Goal: Information Seeking & Learning: Learn about a topic

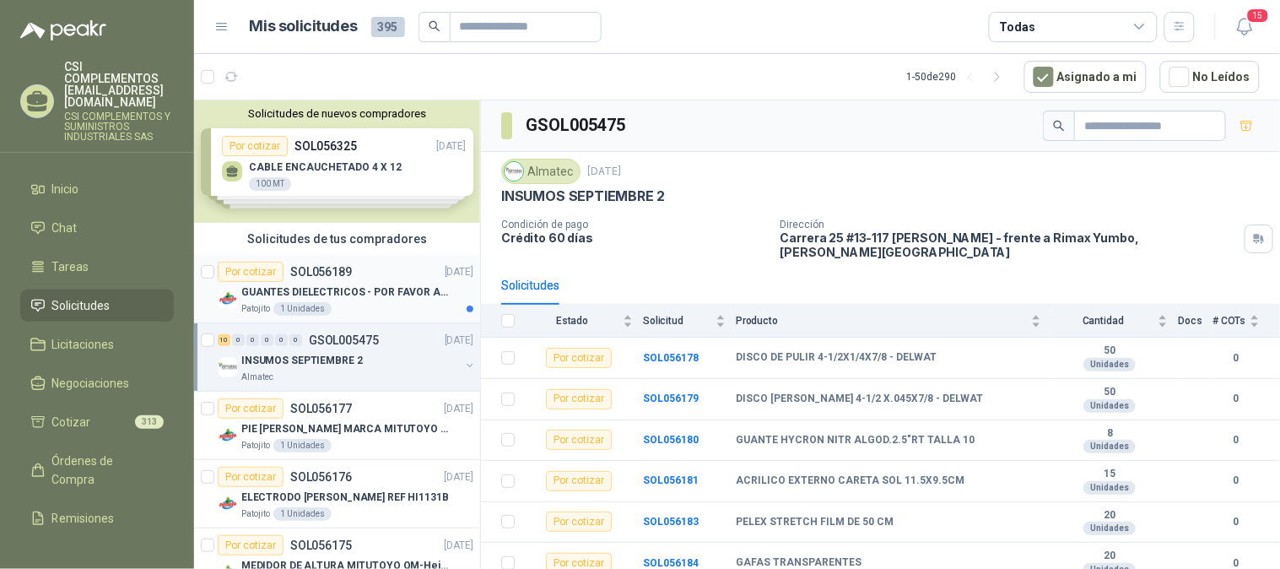
click at [307, 277] on p "SOL056189" at bounding box center [321, 272] width 62 height 12
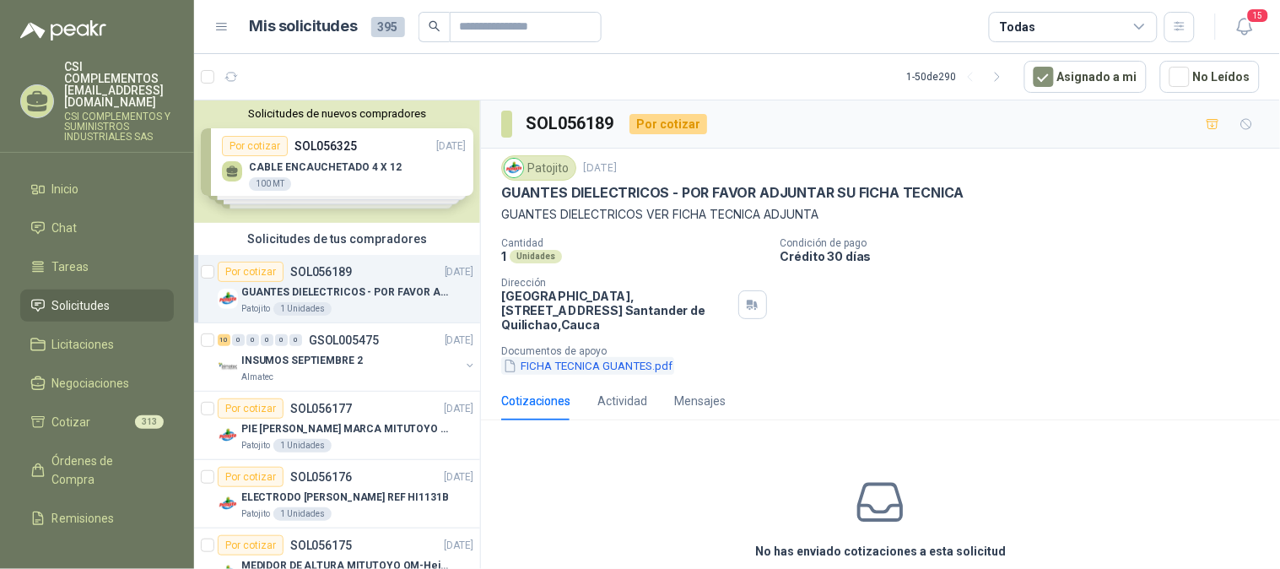
click at [653, 364] on button "FICHA TECNICA GUANTES.pdf" at bounding box center [587, 366] width 173 height 18
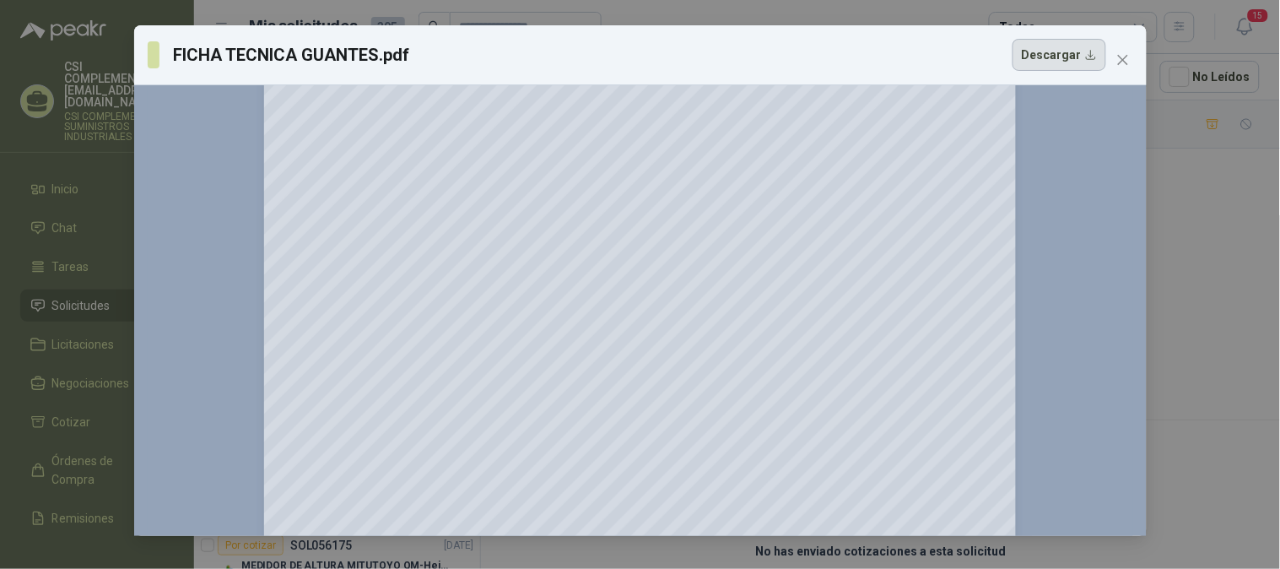
scroll to position [1157, 0]
click at [1084, 51] on button "Descargar" at bounding box center [1060, 55] width 94 height 32
click at [1124, 57] on icon "close" at bounding box center [1122, 60] width 10 height 10
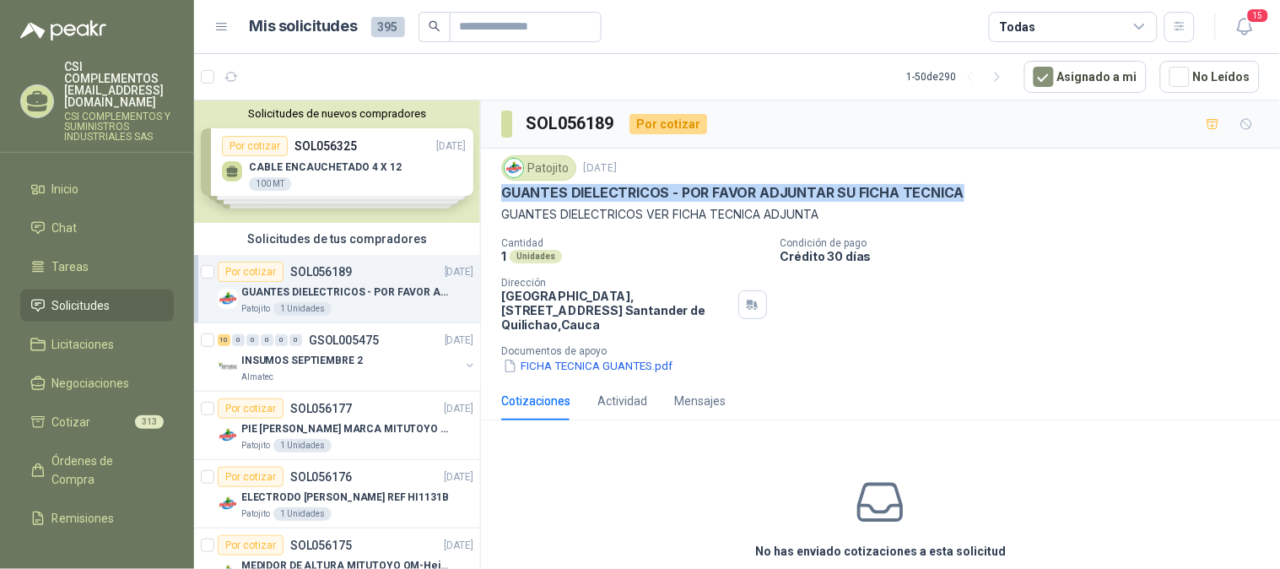
drag, startPoint x: 502, startPoint y: 194, endPoint x: 977, endPoint y: 204, distance: 475.1
click at [979, 203] on div "Patojito [DATE] GUANTES DIELECTRICOS - POR FAVOR ADJUNTAR SU FICHA TECNICA GUAN…" at bounding box center [880, 189] width 759 height 68
copy p "GUANTES DIELECTRICOS - POR FAVOR ADJUNTAR SU FICHA TECNICA"
click at [84, 291] on link "Solicitudes" at bounding box center [97, 305] width 154 height 32
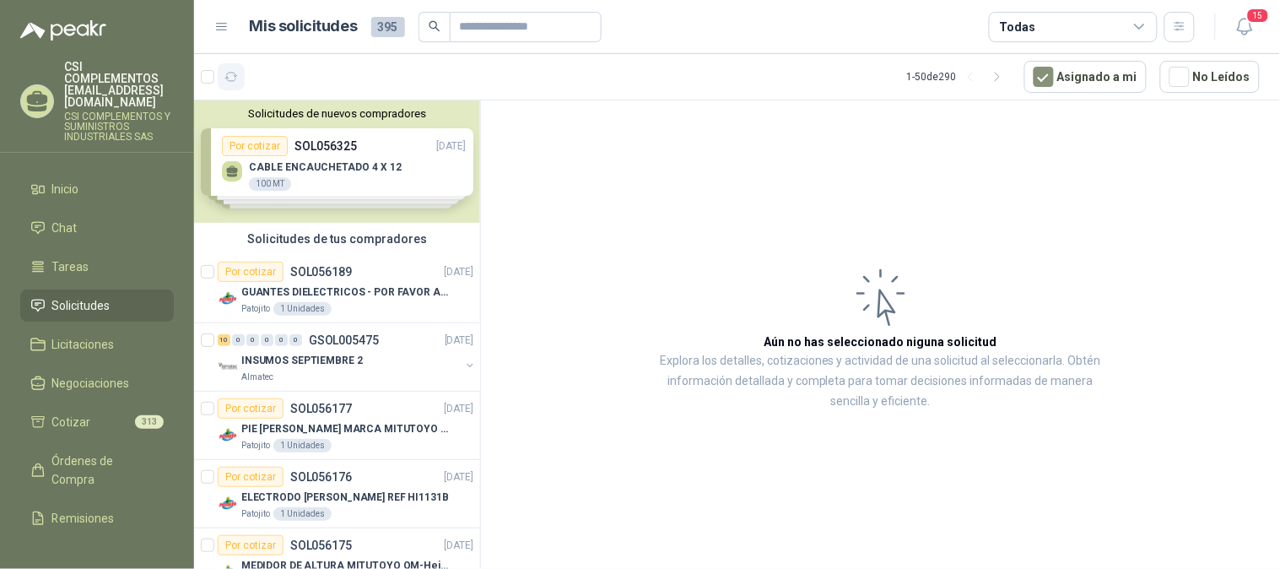
click at [230, 74] on icon "button" at bounding box center [231, 77] width 14 height 14
click at [208, 68] on div at bounding box center [223, 76] width 44 height 27
click at [214, 81] on div at bounding box center [223, 76] width 44 height 27
click at [225, 80] on icon "button" at bounding box center [231, 77] width 14 height 14
click at [274, 76] on icon "button" at bounding box center [273, 77] width 14 height 14
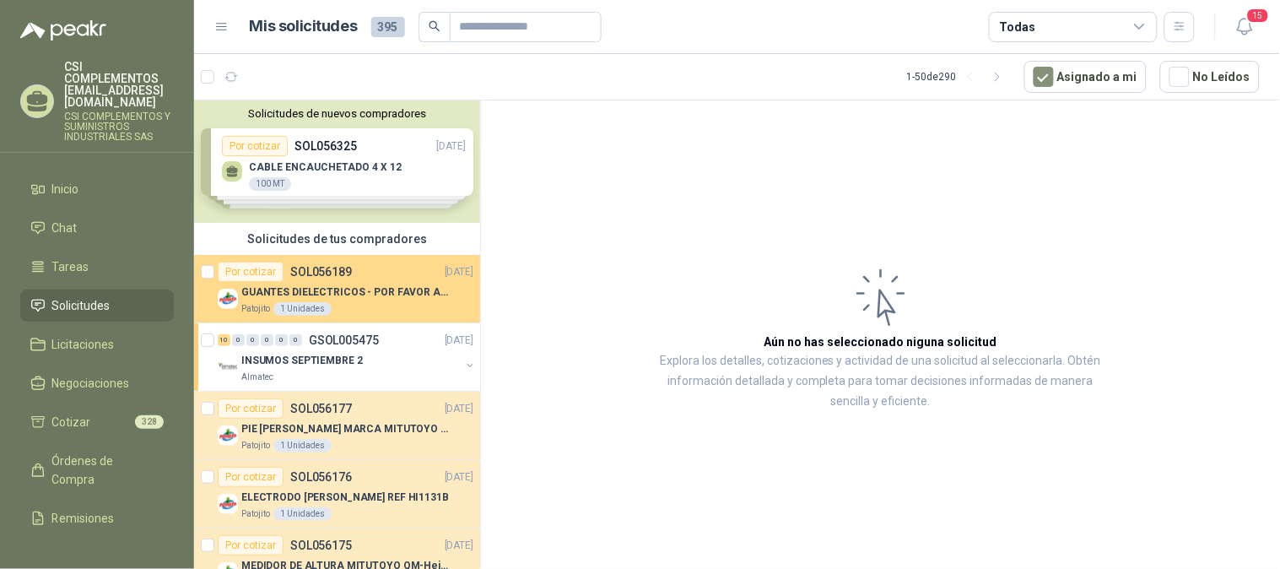
click at [336, 289] on p "GUANTES DIELECTRICOS - POR FAVOR ADJUNTAR SU FICHA TECNICA" at bounding box center [346, 292] width 210 height 16
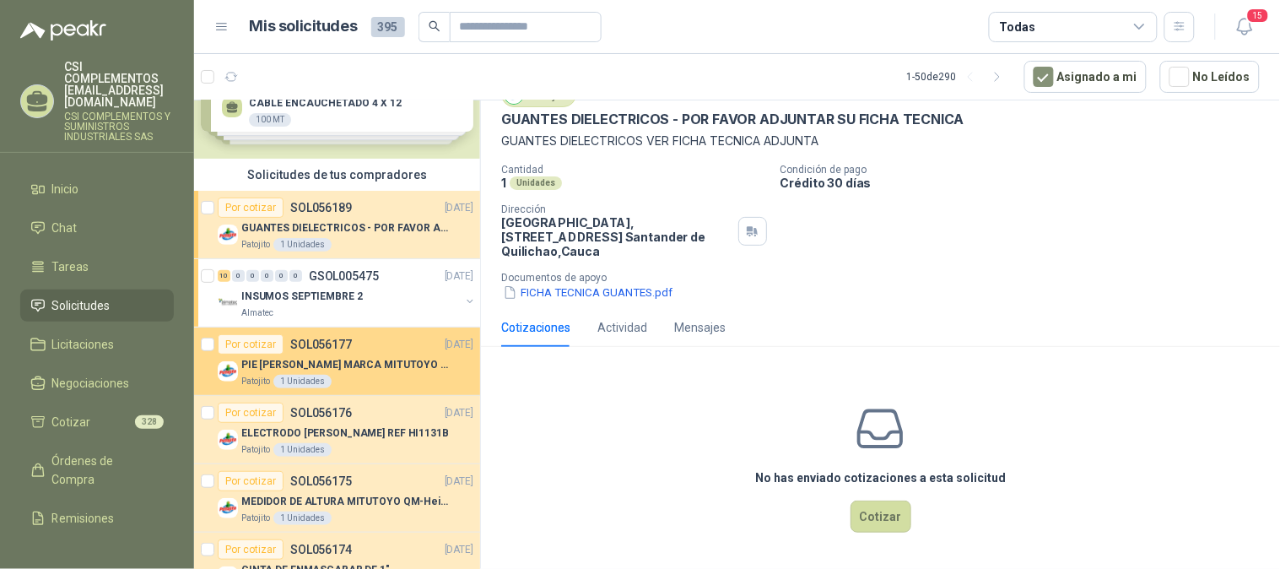
scroll to position [94, 0]
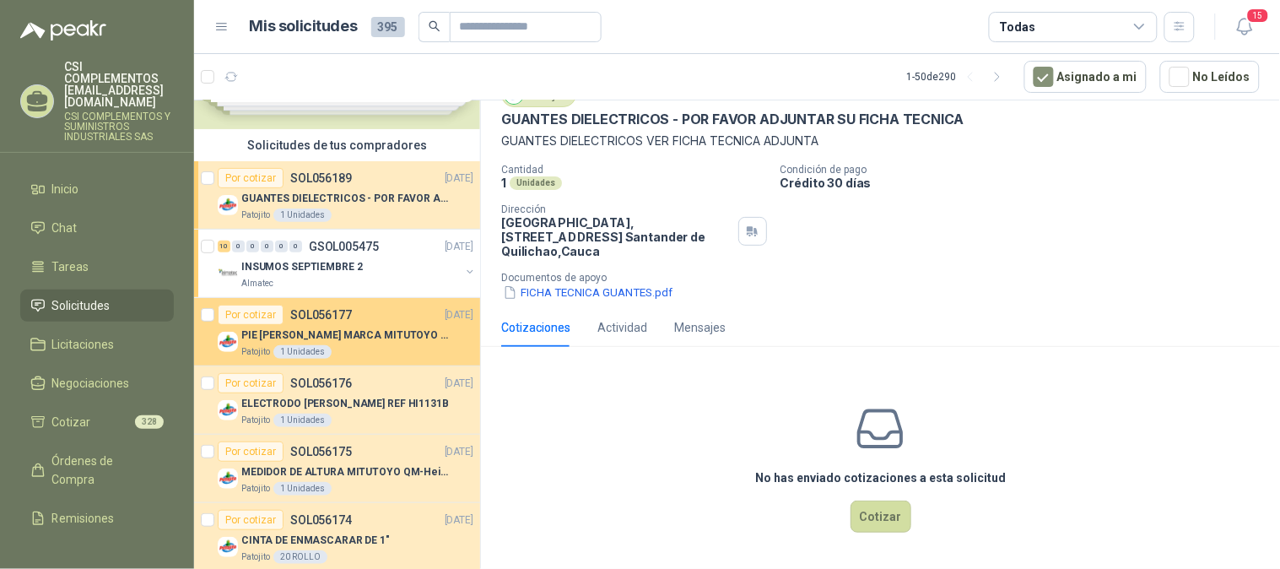
click at [343, 341] on p "PIE [PERSON_NAME] MARCA MITUTOYO REF [PHONE_NUMBER]" at bounding box center [346, 335] width 210 height 16
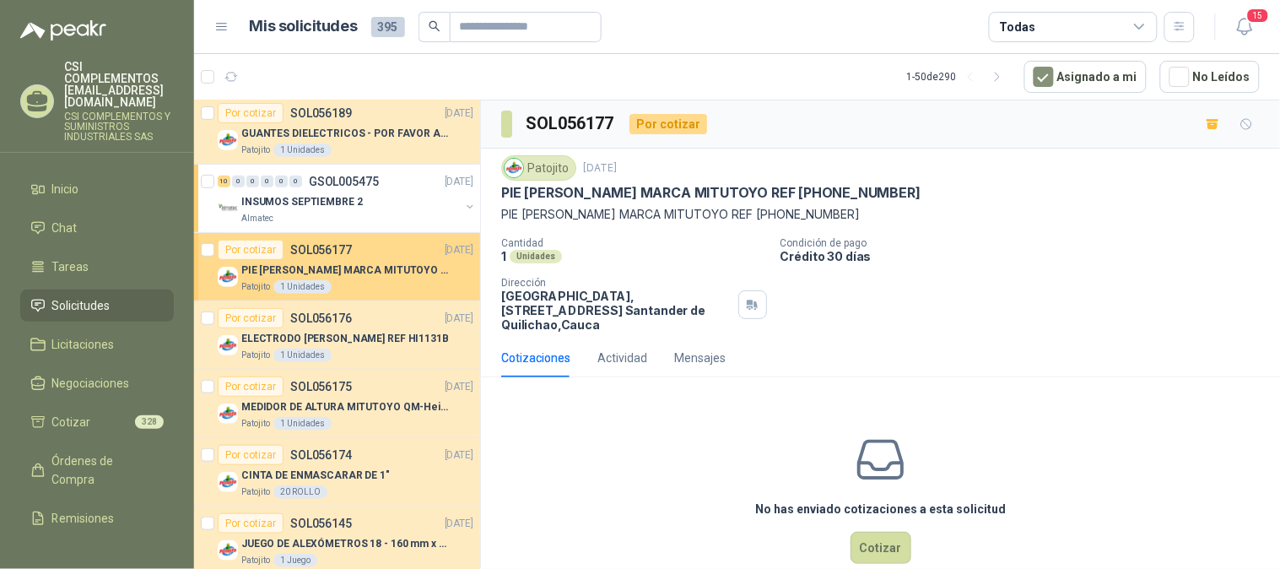
scroll to position [187, 0]
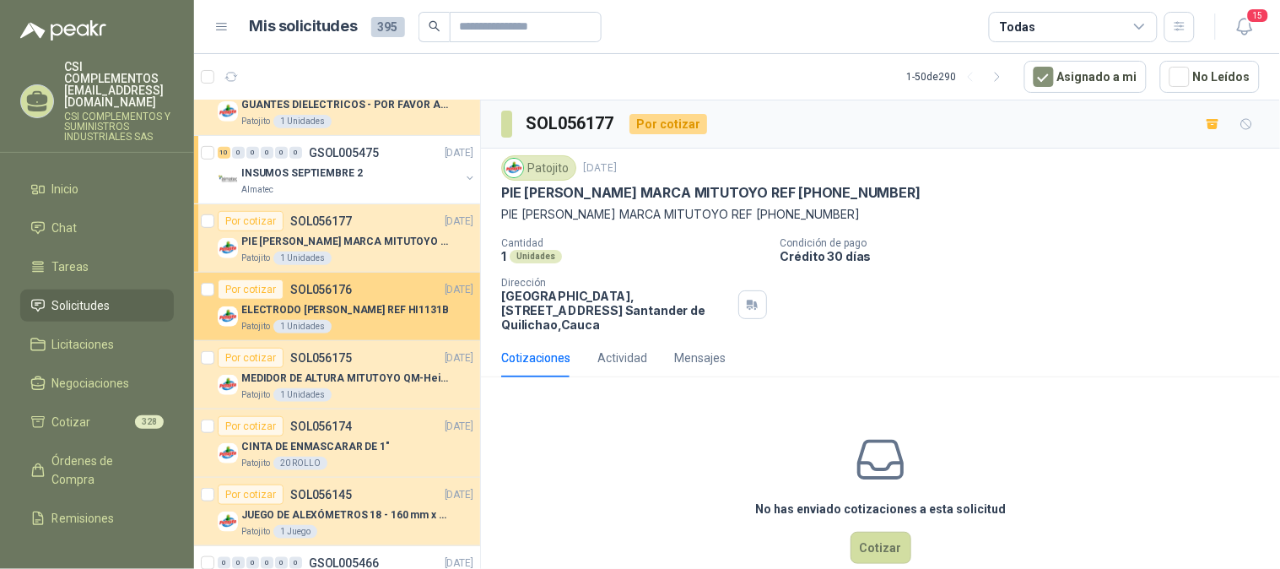
click at [343, 316] on p "ELECTRODO [PERSON_NAME] REF HI1131B" at bounding box center [345, 310] width 208 height 16
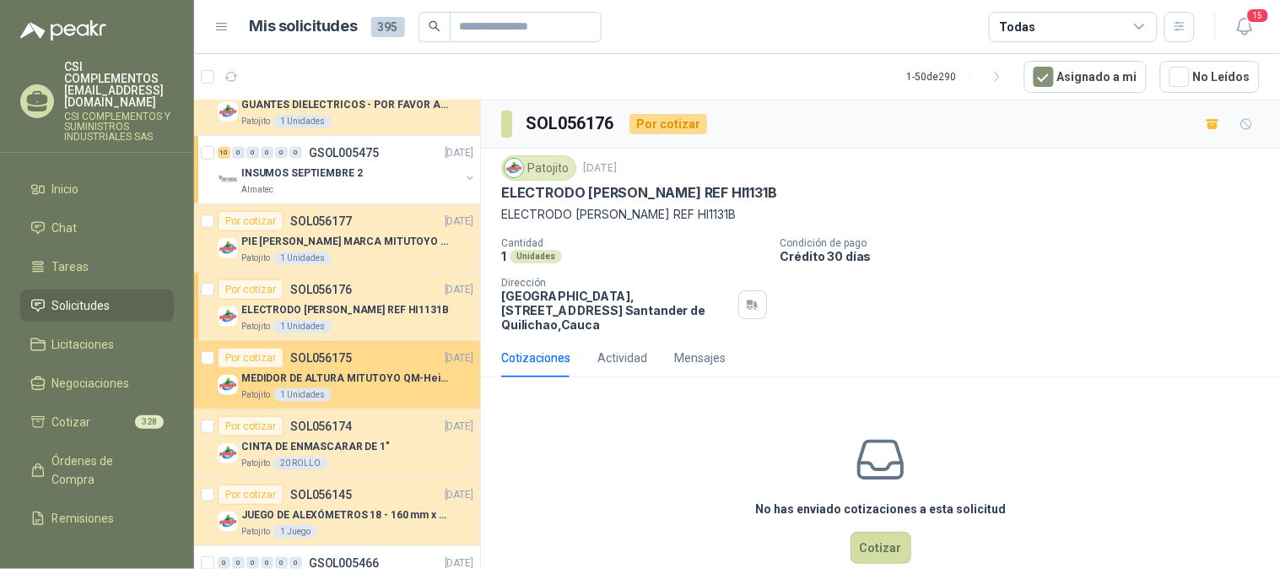
click at [347, 371] on p "MEDIDOR DE ALTURA MITUTOYO QM-Height 518-245" at bounding box center [346, 378] width 210 height 16
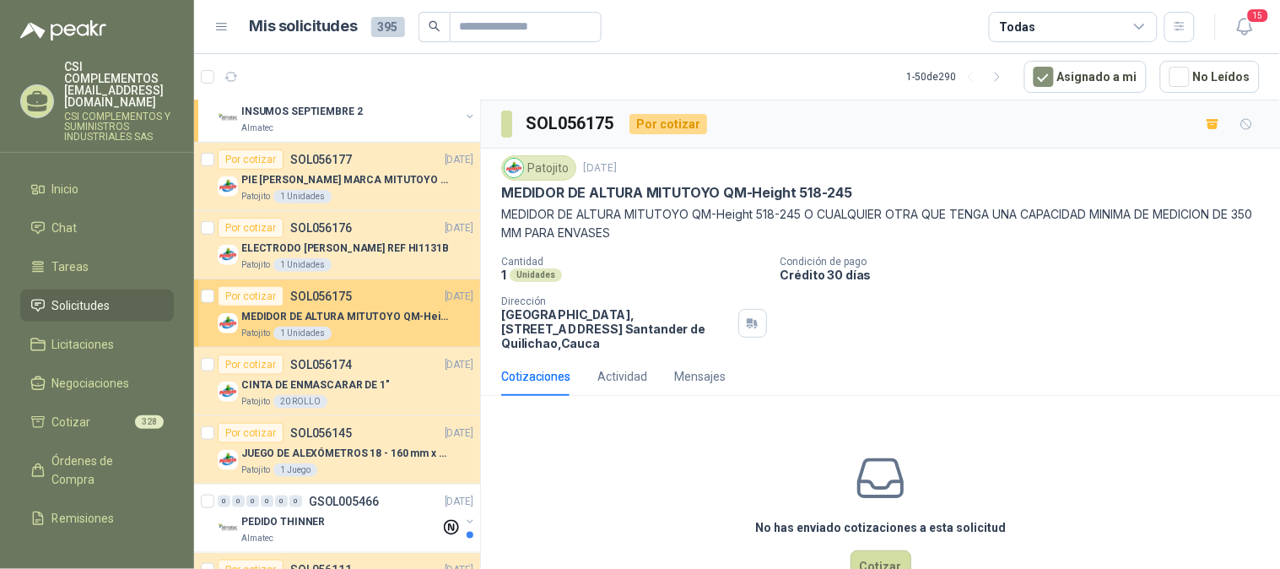
scroll to position [281, 0]
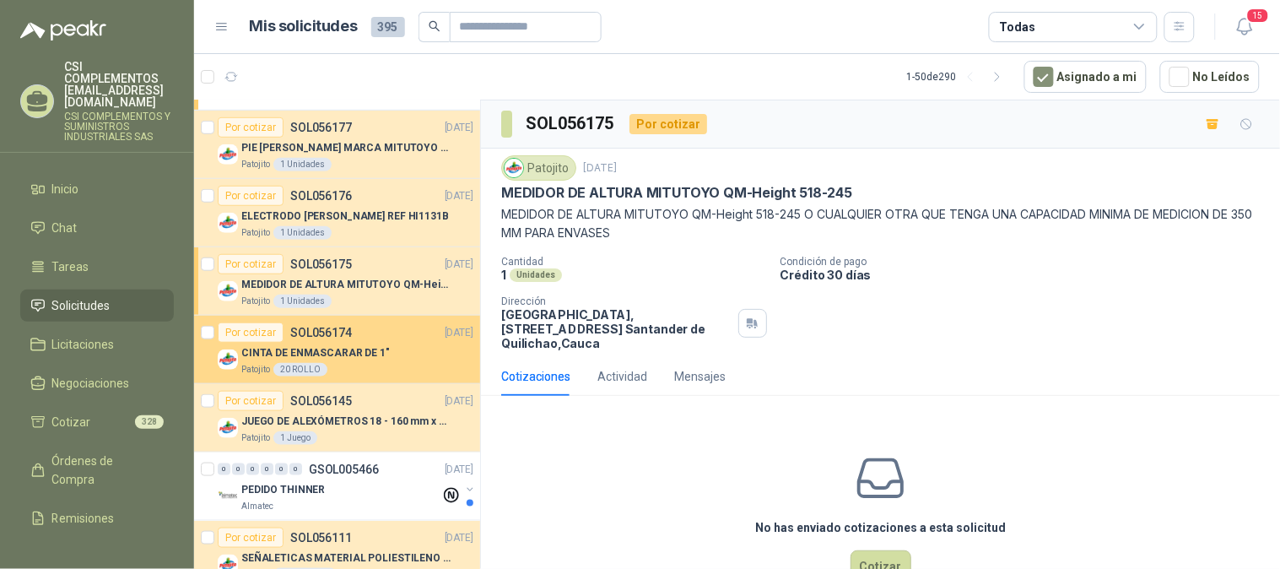
click at [330, 336] on p "SOL056174" at bounding box center [321, 333] width 62 height 12
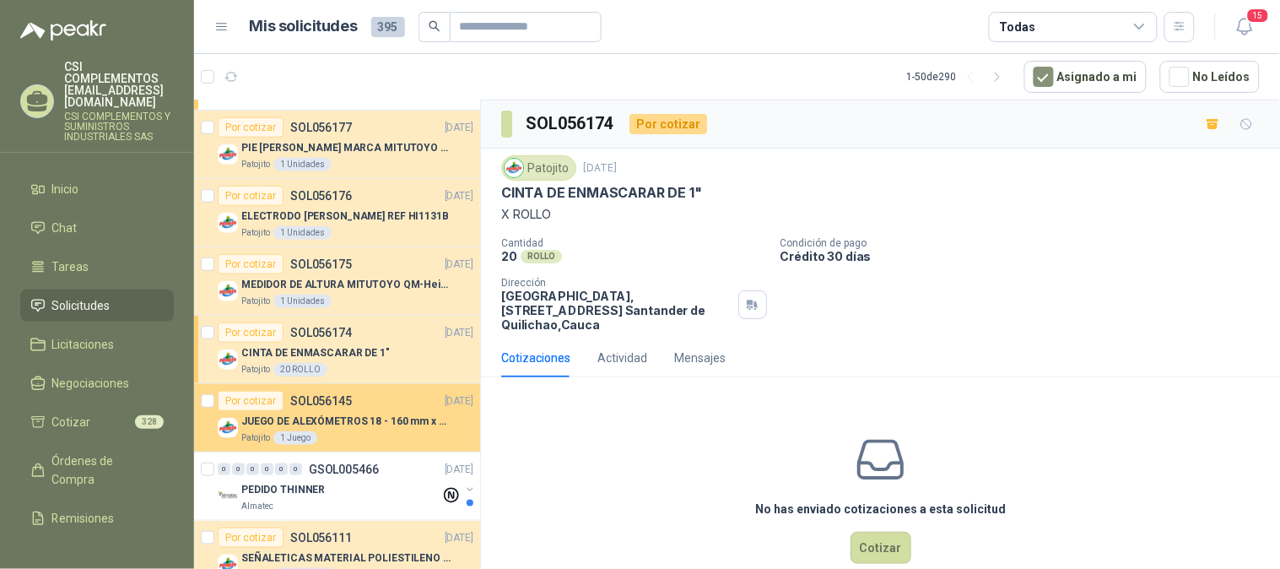
click at [325, 402] on p "SOL056145" at bounding box center [321, 401] width 62 height 12
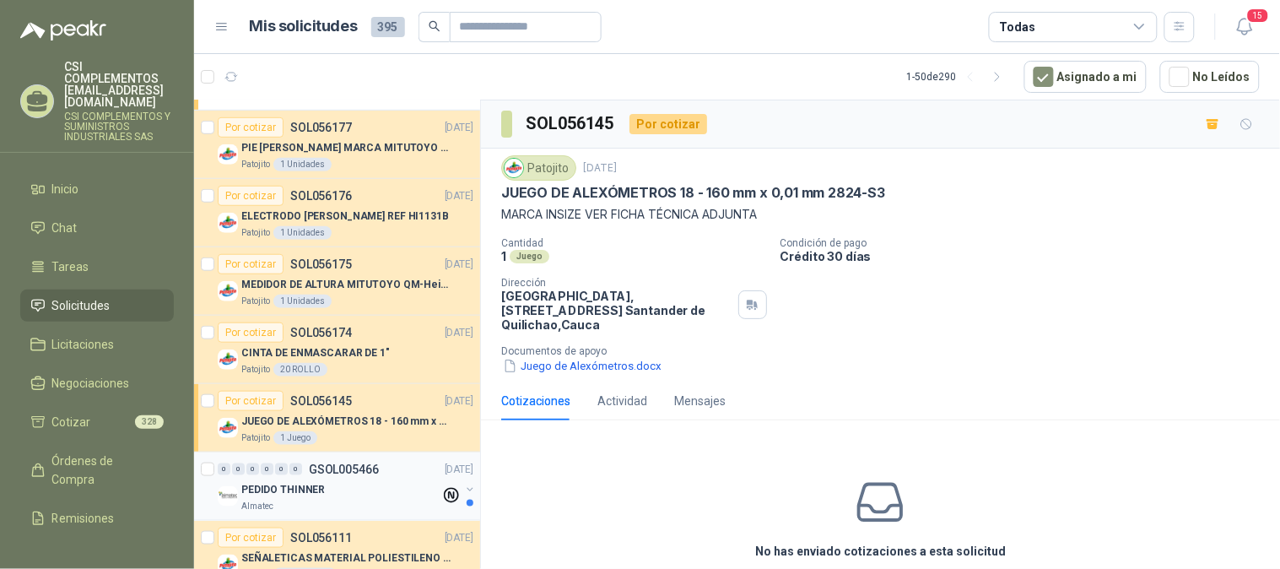
scroll to position [468, 0]
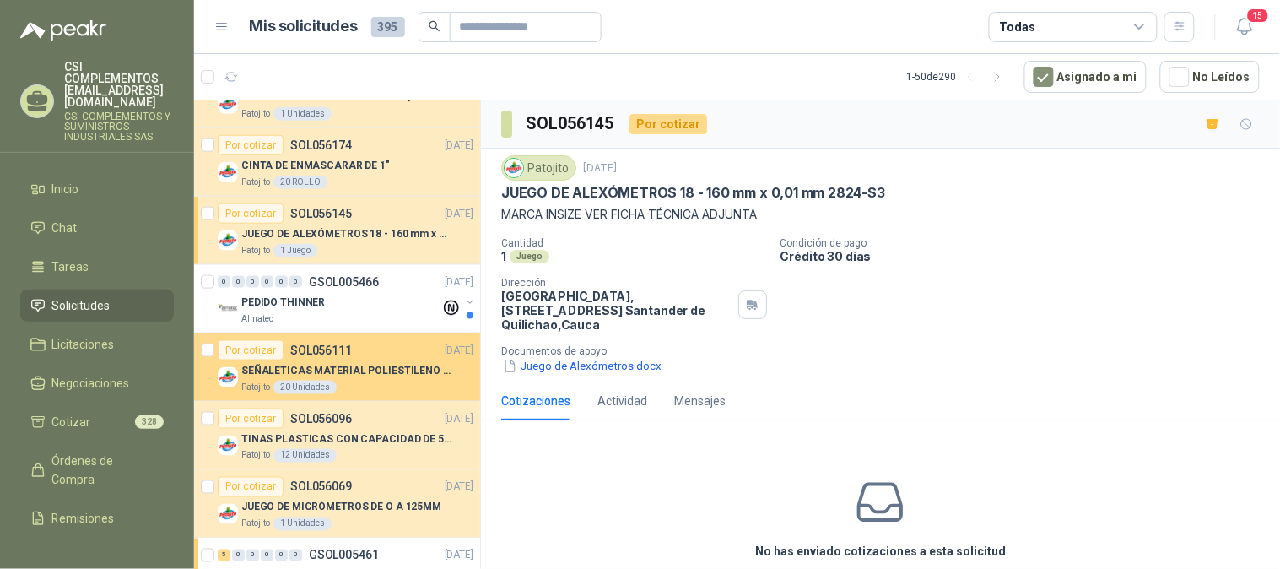
click at [375, 363] on p "SEÑALETICAS MATERIAL POLIESTILENO CON VINILO LAMINADO CALIBRE 60" at bounding box center [346, 371] width 210 height 16
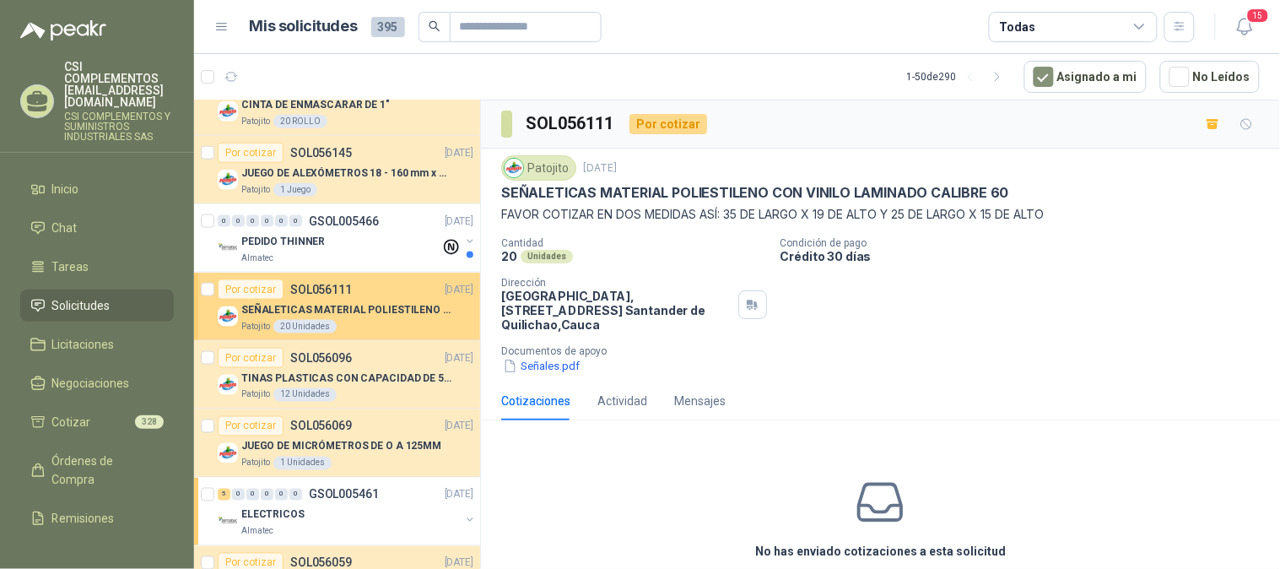
scroll to position [562, 0]
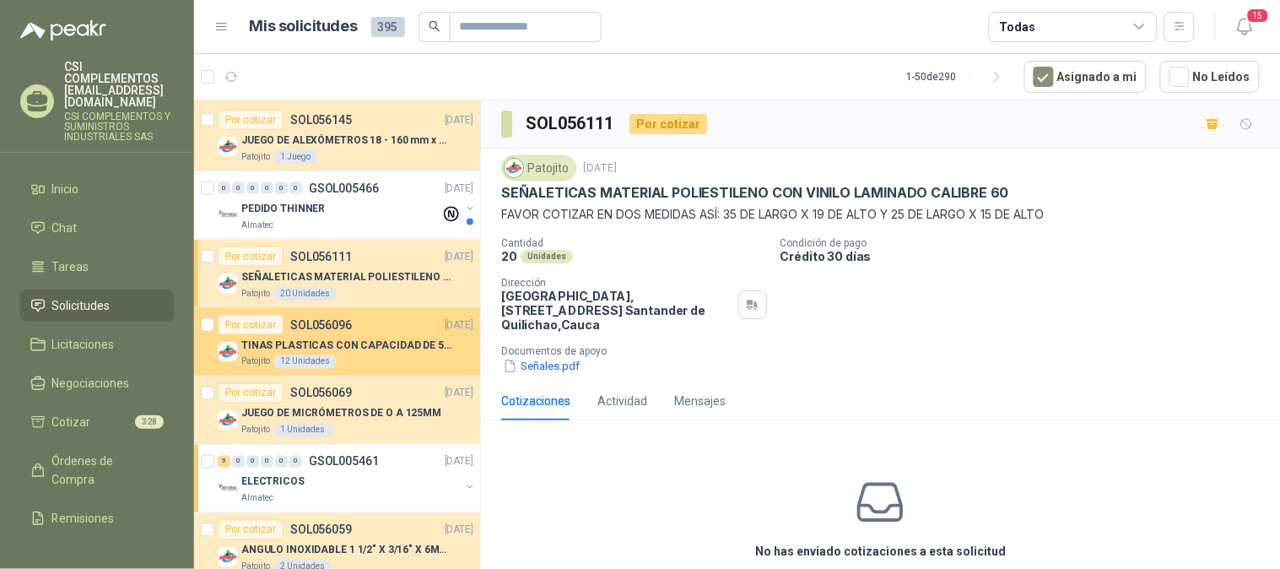
click at [374, 338] on p "TINAS PLASTICAS CON CAPACIDAD DE 50 KG" at bounding box center [346, 346] width 210 height 16
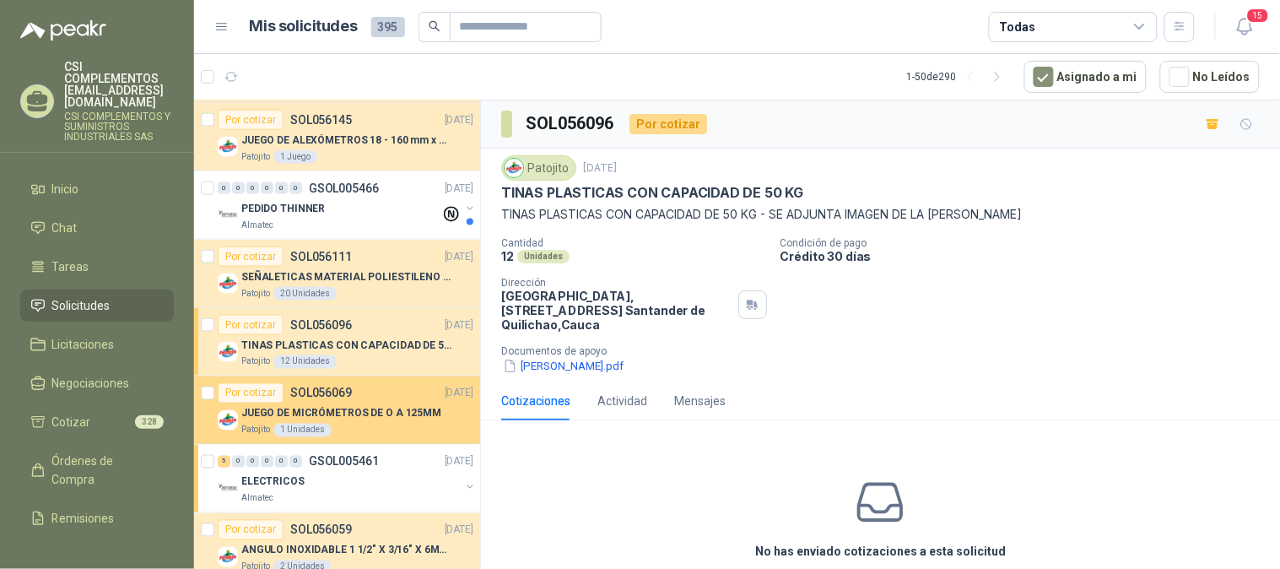
click at [371, 419] on p "JUEGO DE MICRÓMETROS DE O A 125MM" at bounding box center [341, 414] width 200 height 16
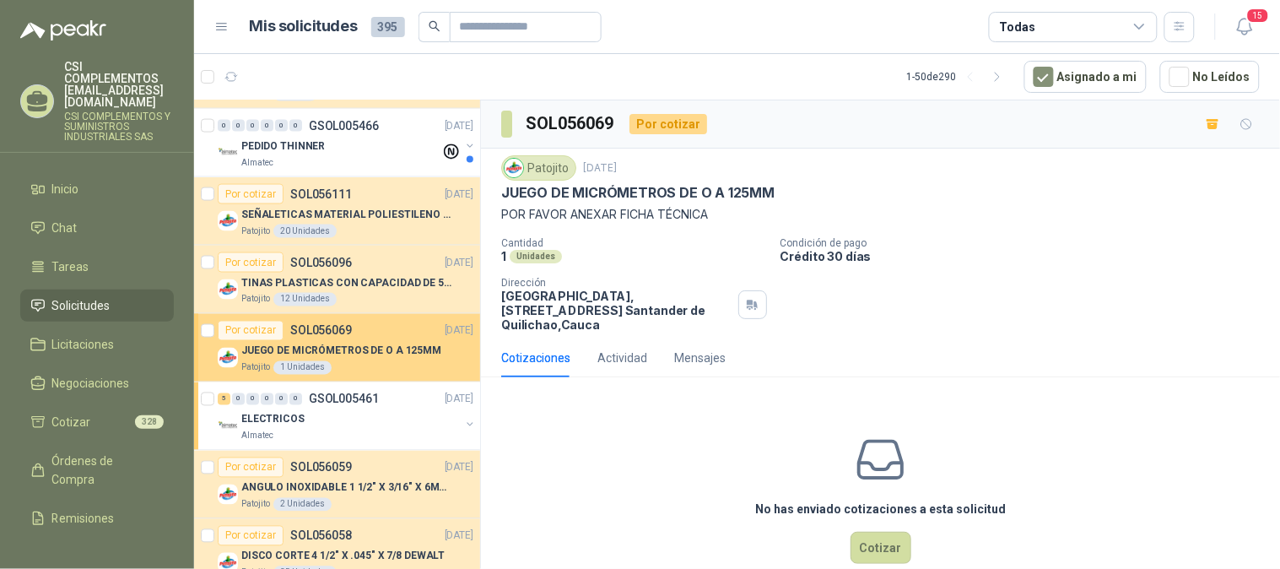
scroll to position [656, 0]
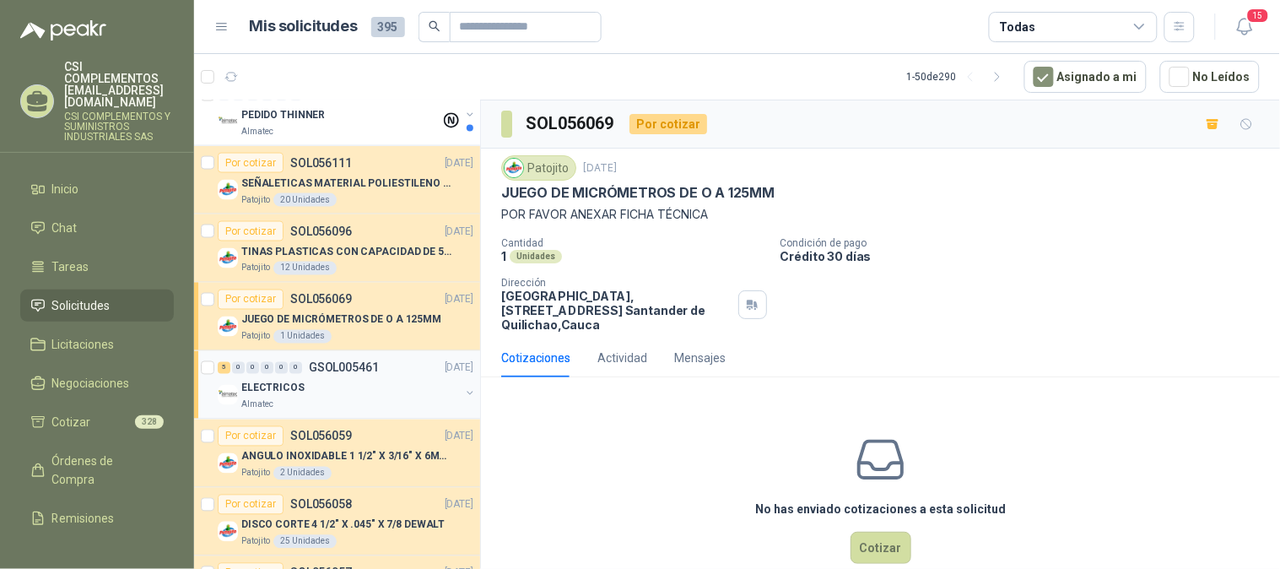
click at [341, 394] on div "ELECTRICOS" at bounding box center [350, 388] width 219 height 20
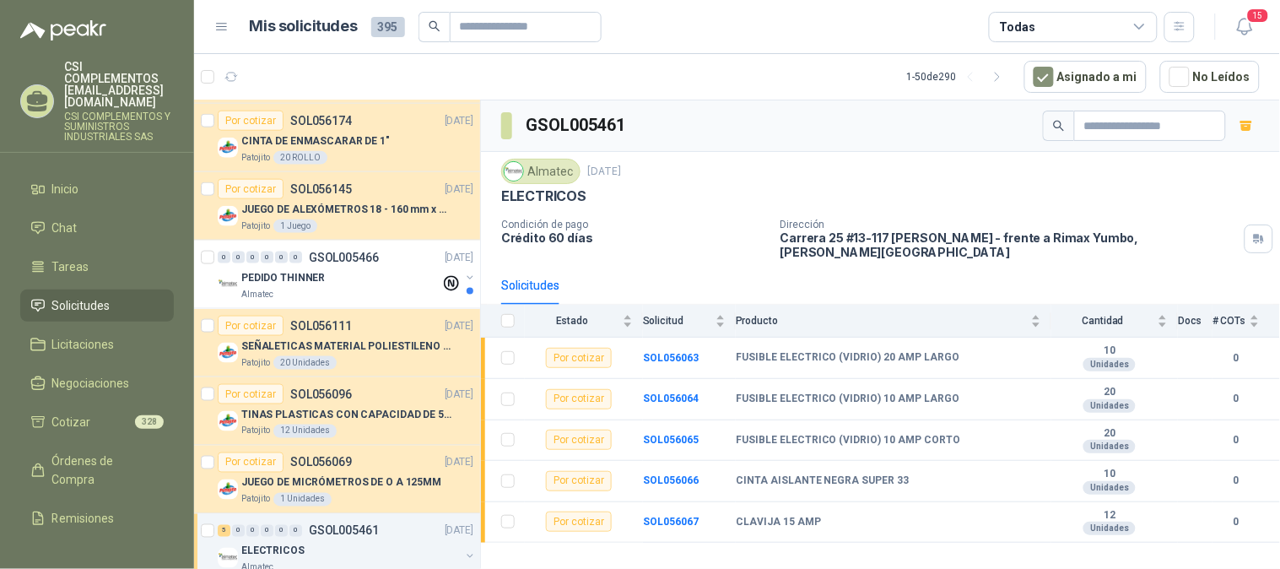
scroll to position [468, 0]
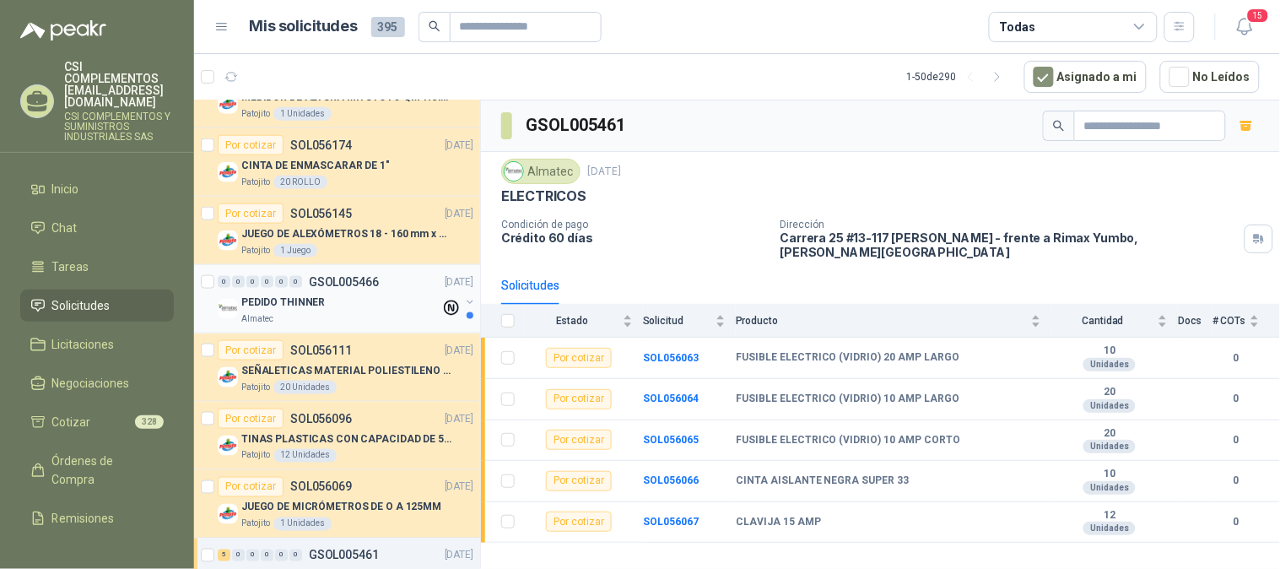
click at [282, 301] on p "PEDIDO THINNER" at bounding box center [283, 302] width 84 height 16
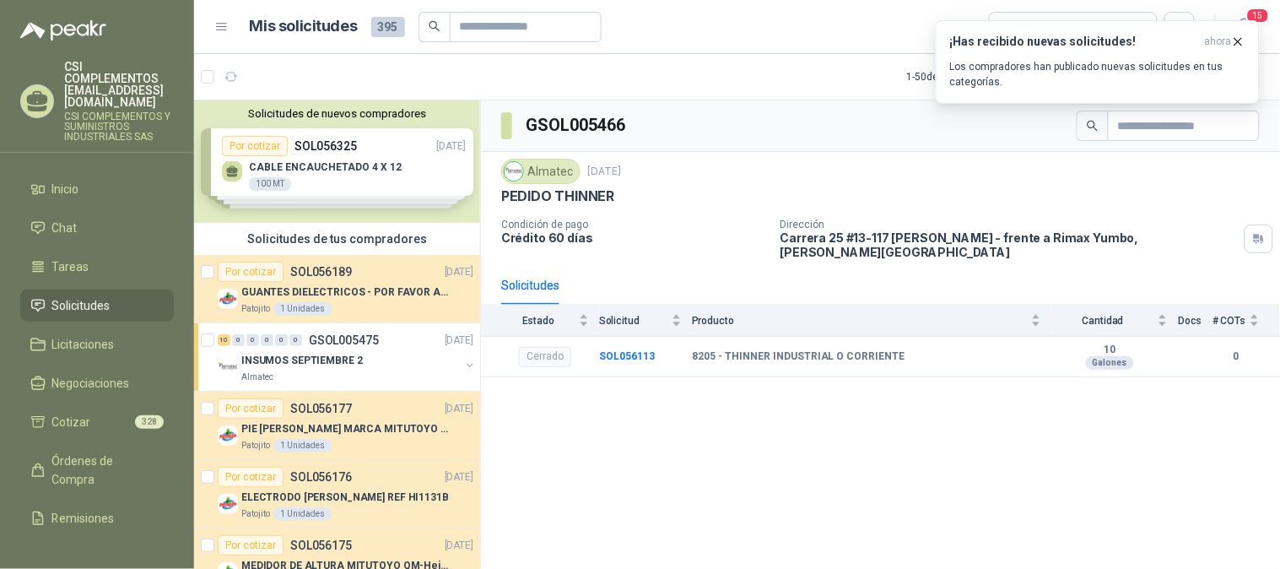
click at [79, 296] on span "Solicitudes" at bounding box center [81, 305] width 58 height 19
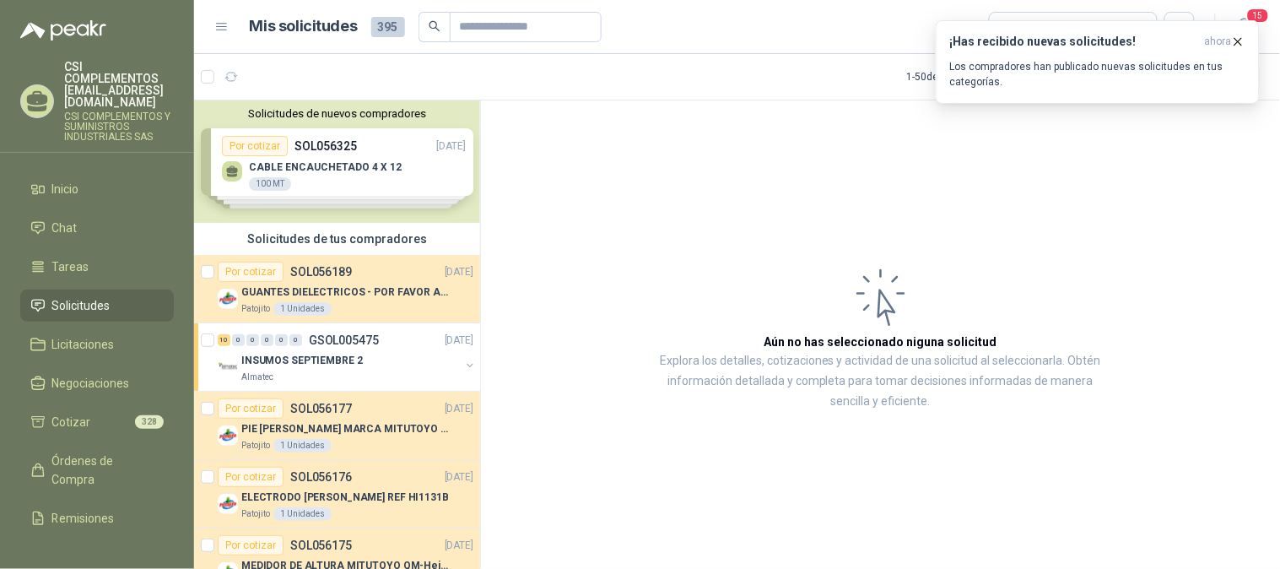
click at [206, 86] on div at bounding box center [223, 76] width 44 height 27
click at [214, 81] on div at bounding box center [223, 76] width 44 height 27
click at [231, 77] on icon "button" at bounding box center [231, 77] width 14 height 14
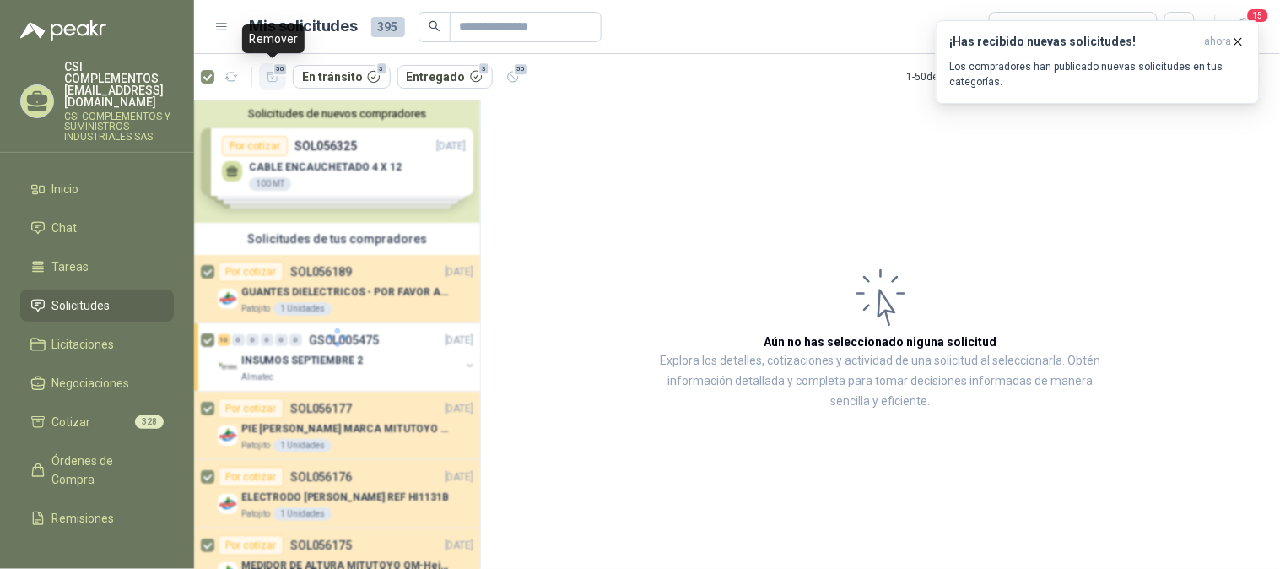
click at [273, 66] on span "50" at bounding box center [281, 69] width 16 height 14
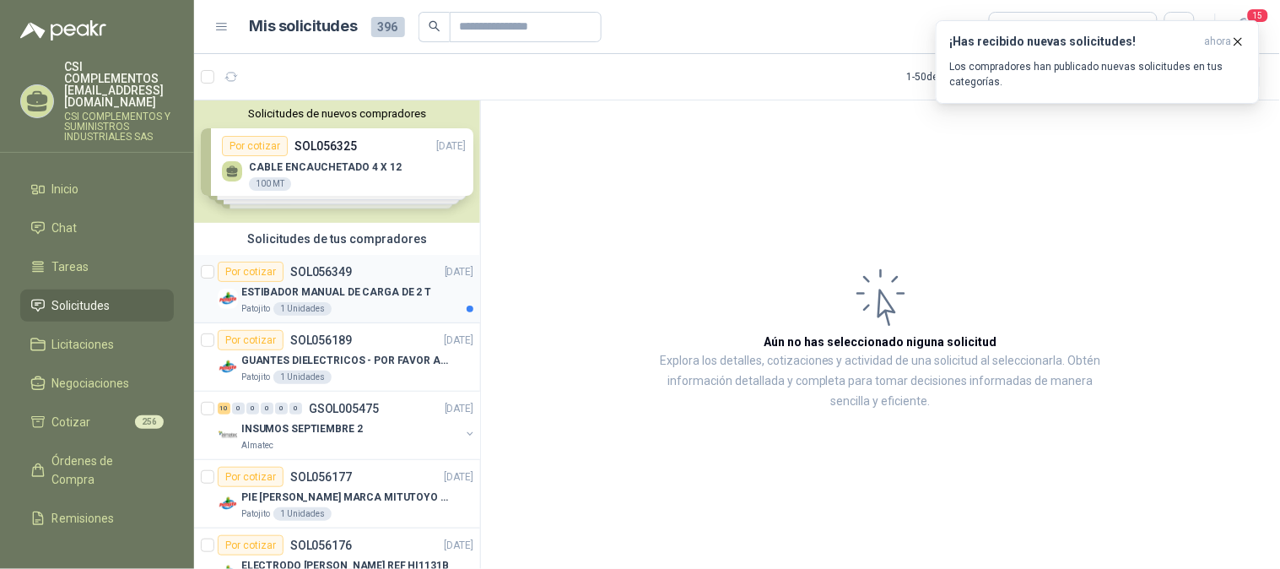
click at [334, 279] on div "Por cotizar SOL056349" at bounding box center [285, 272] width 134 height 20
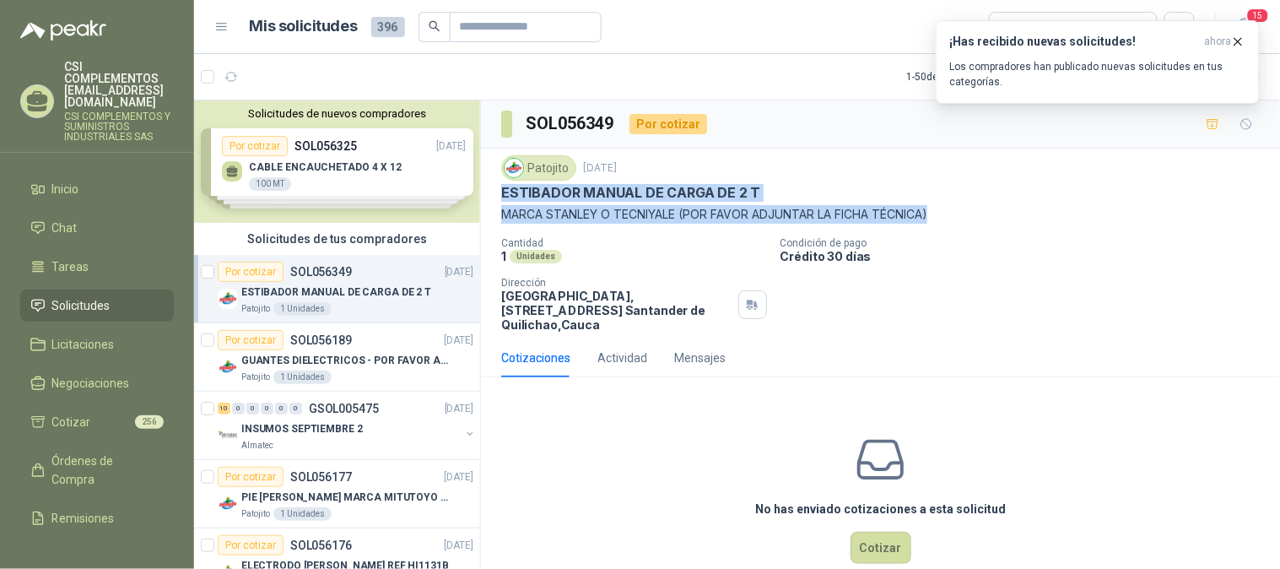
drag, startPoint x: 500, startPoint y: 194, endPoint x: 942, endPoint y: 213, distance: 443.4
click at [942, 213] on div "Patojito [DATE] ESTIBADOR MANUAL DE CARGA DE 2 T [PERSON_NAME] O TECNIYALE (POR…" at bounding box center [880, 244] width 799 height 190
copy div "ESTIBADOR MANUAL DE CARGA DE 2 T [PERSON_NAME] O TECNIYALE (POR FAVOR ADJUNTAR …"
